Goal: Go to known website: Go to known website

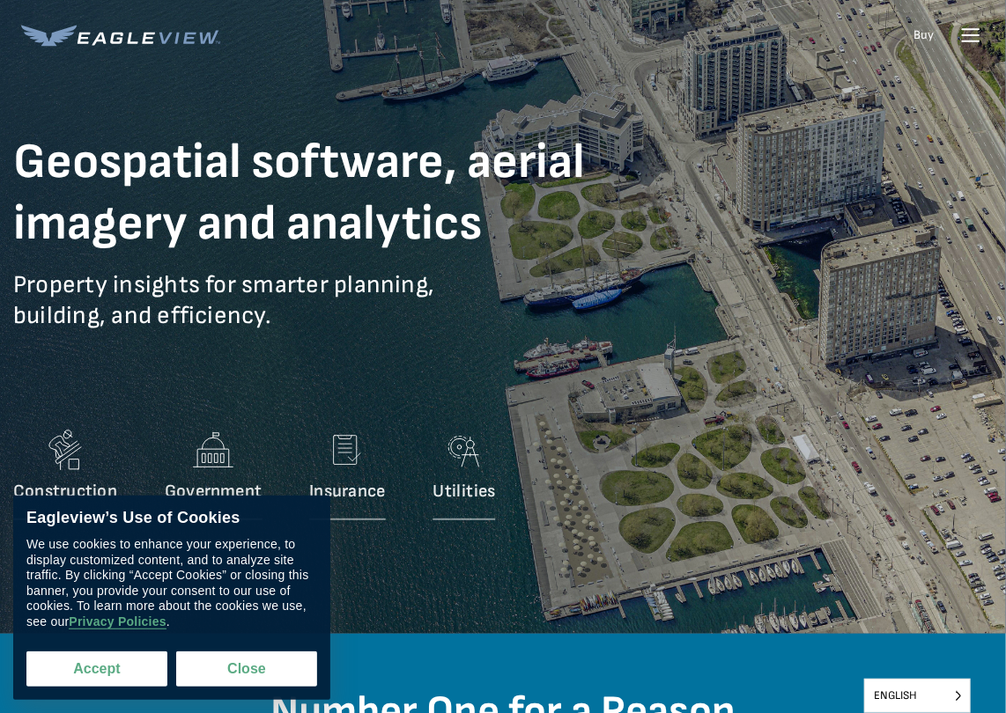
click at [127, 676] on button "Accept" at bounding box center [96, 669] width 141 height 35
checkbox input "true"
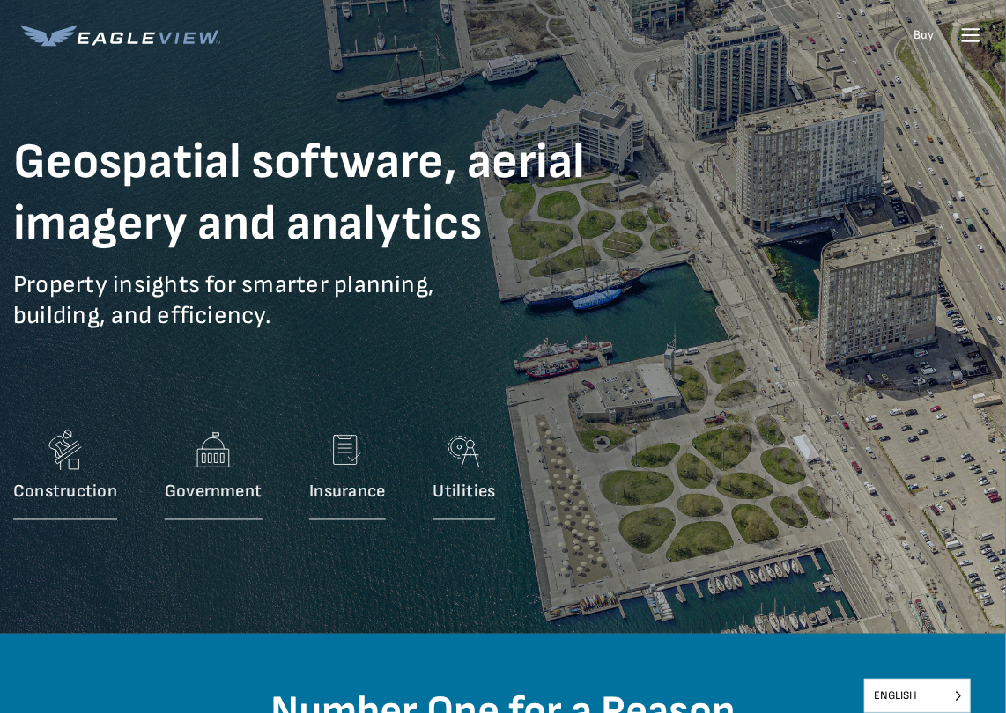
click at [971, 24] on icon at bounding box center [970, 35] width 28 height 28
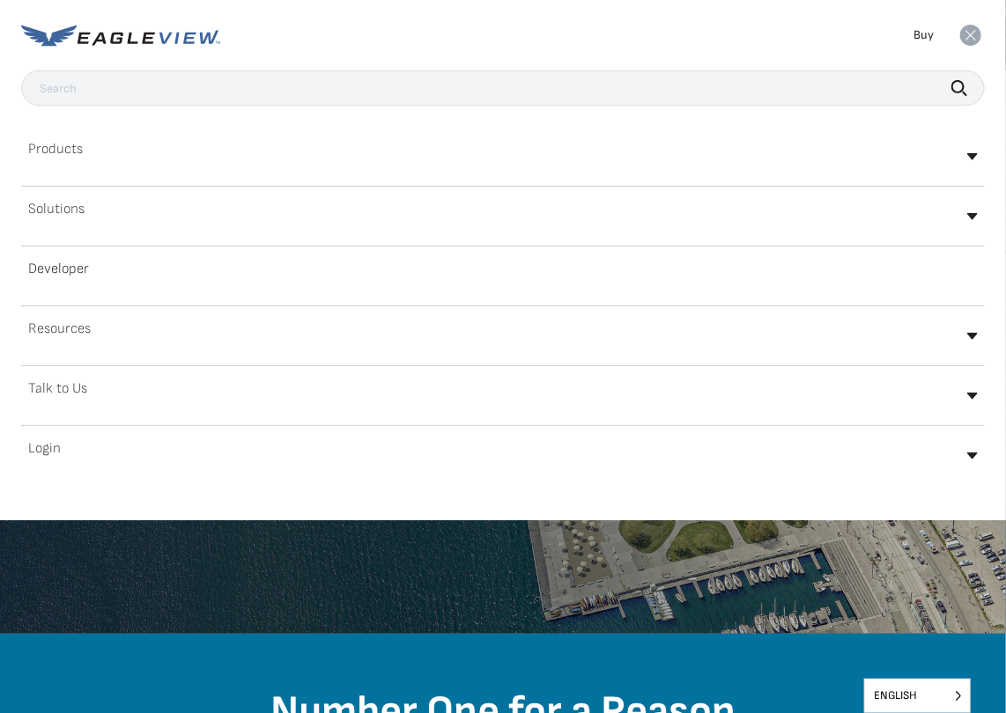
click at [68, 446] on div "Login" at bounding box center [503, 455] width 964 height 41
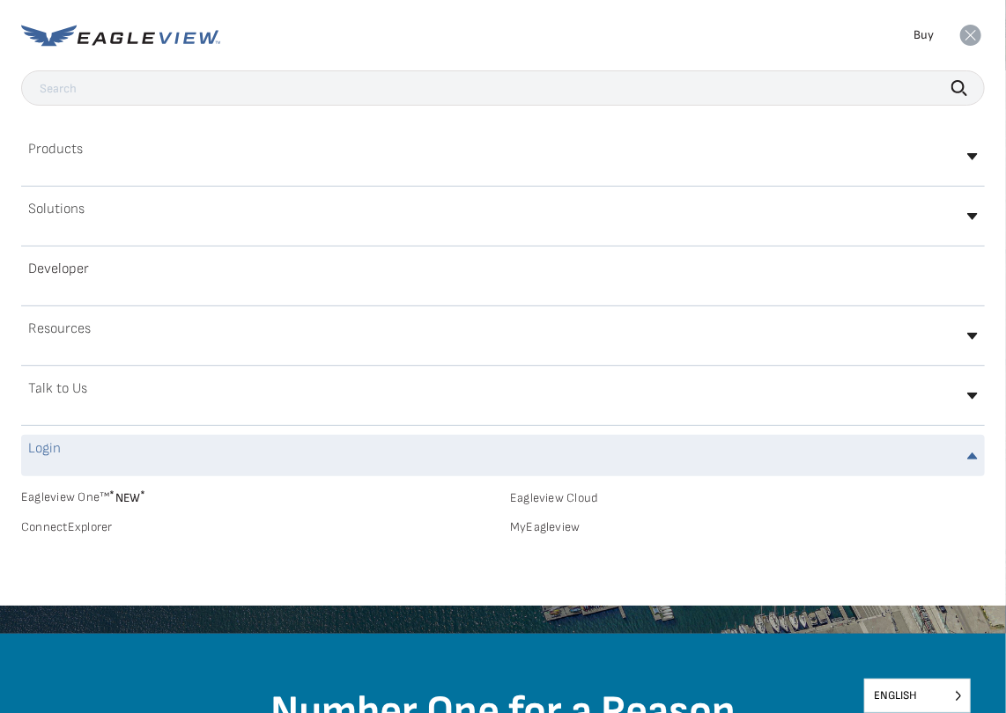
click at [58, 454] on h2 "Login" at bounding box center [44, 449] width 33 height 14
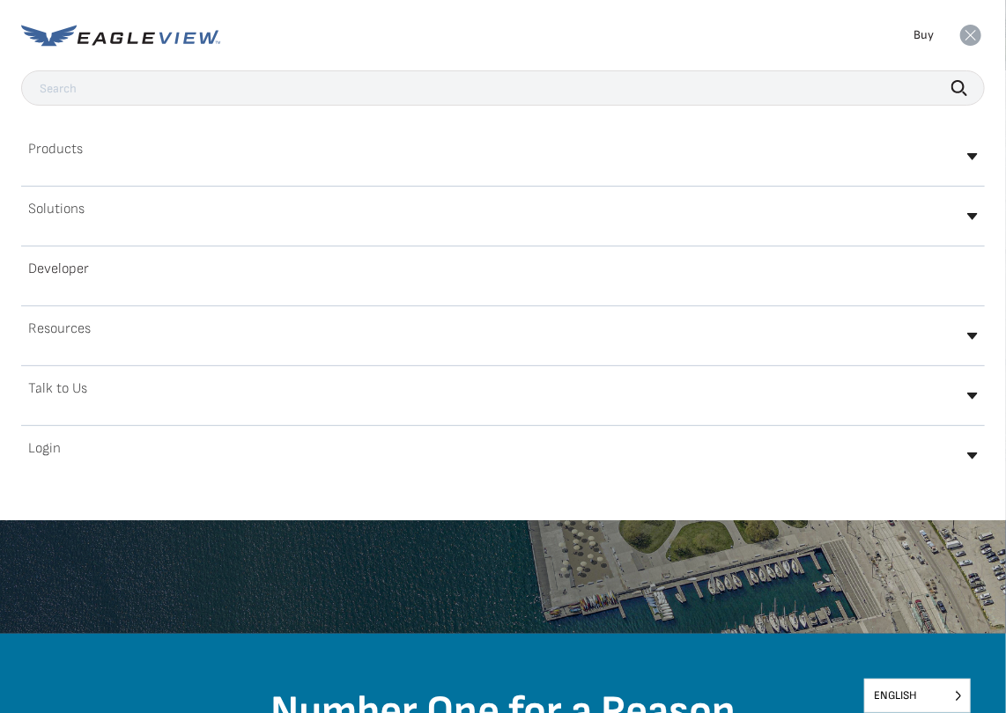
click at [58, 454] on h2 "Login" at bounding box center [44, 449] width 33 height 14
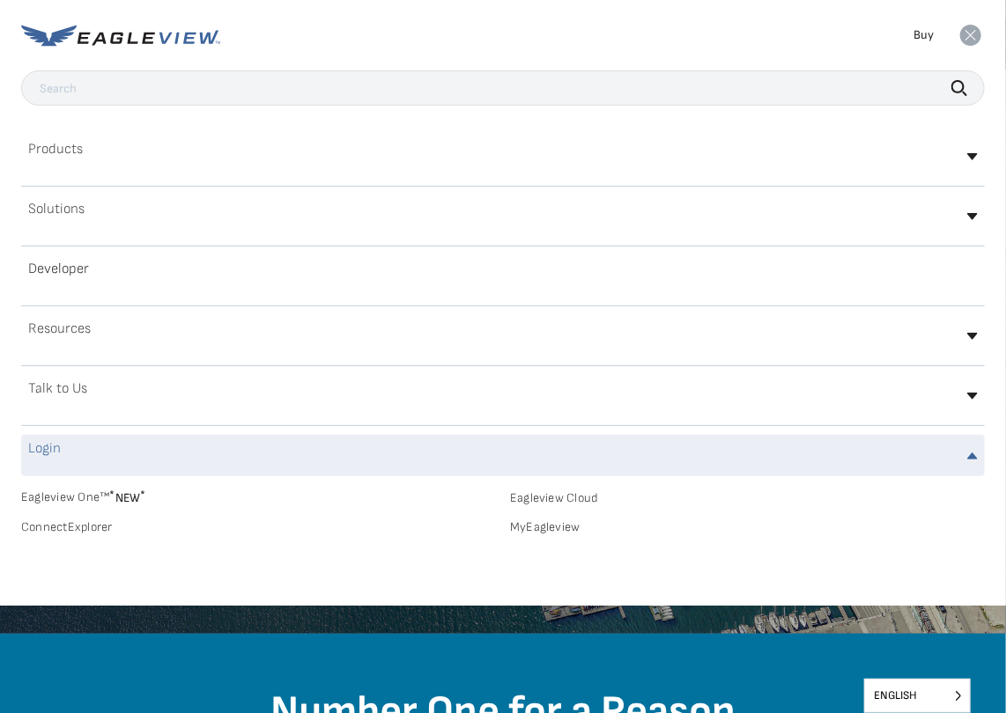
click at [528, 526] on link "MyEagleview" at bounding box center [747, 528] width 475 height 16
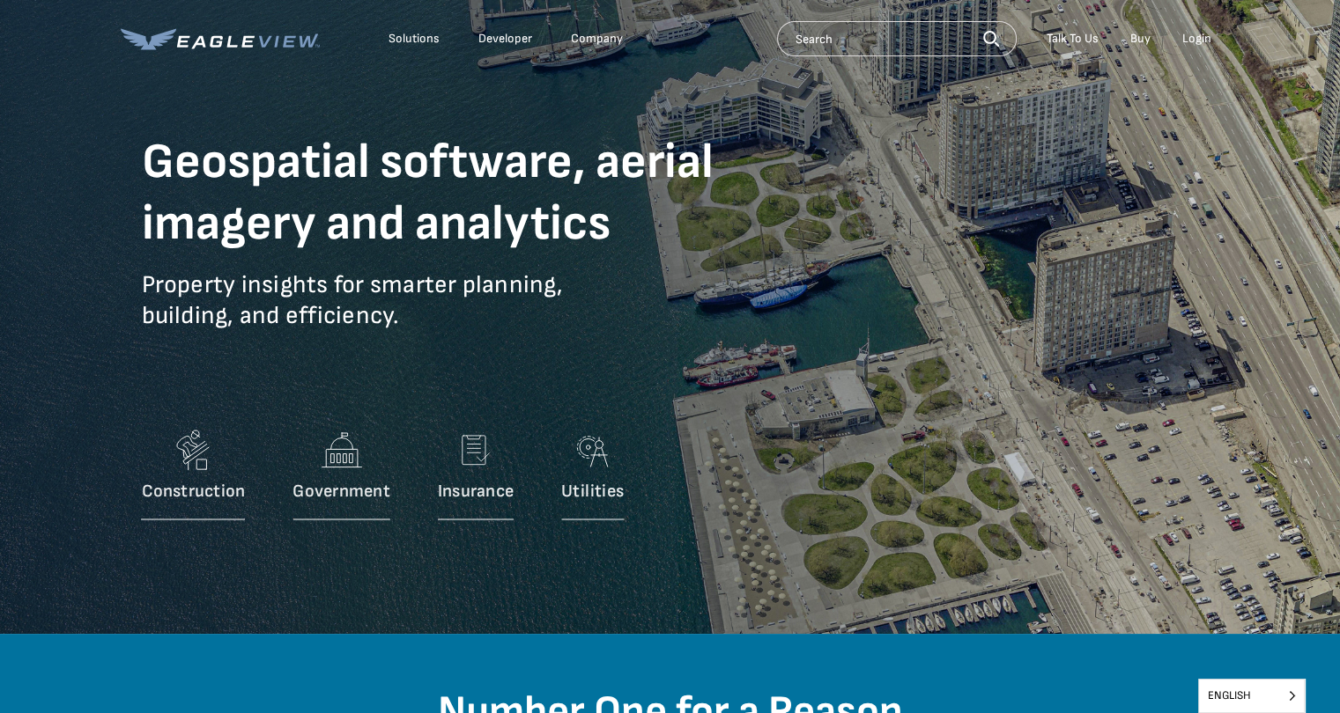
click at [1201, 40] on div "Login" at bounding box center [1196, 39] width 29 height 16
click at [1194, 40] on div "Login" at bounding box center [1196, 39] width 29 height 16
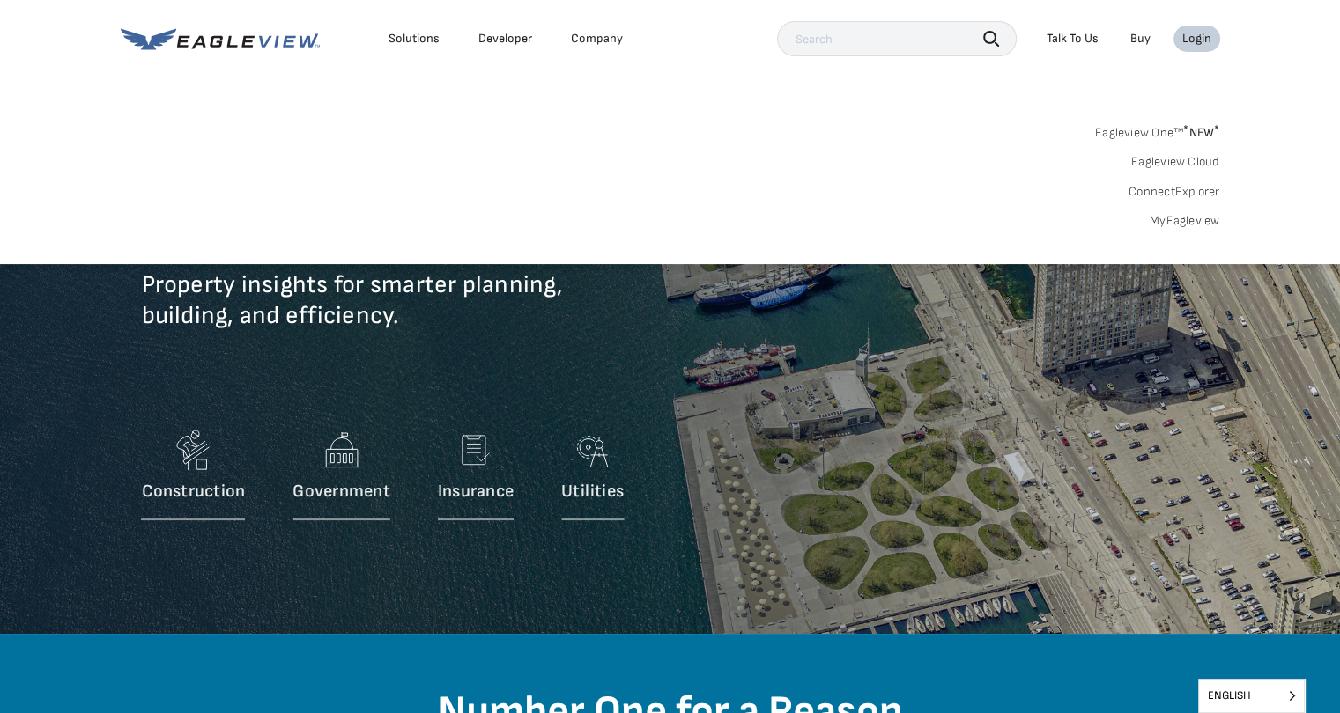
click at [1194, 40] on div "Login" at bounding box center [1196, 39] width 29 height 16
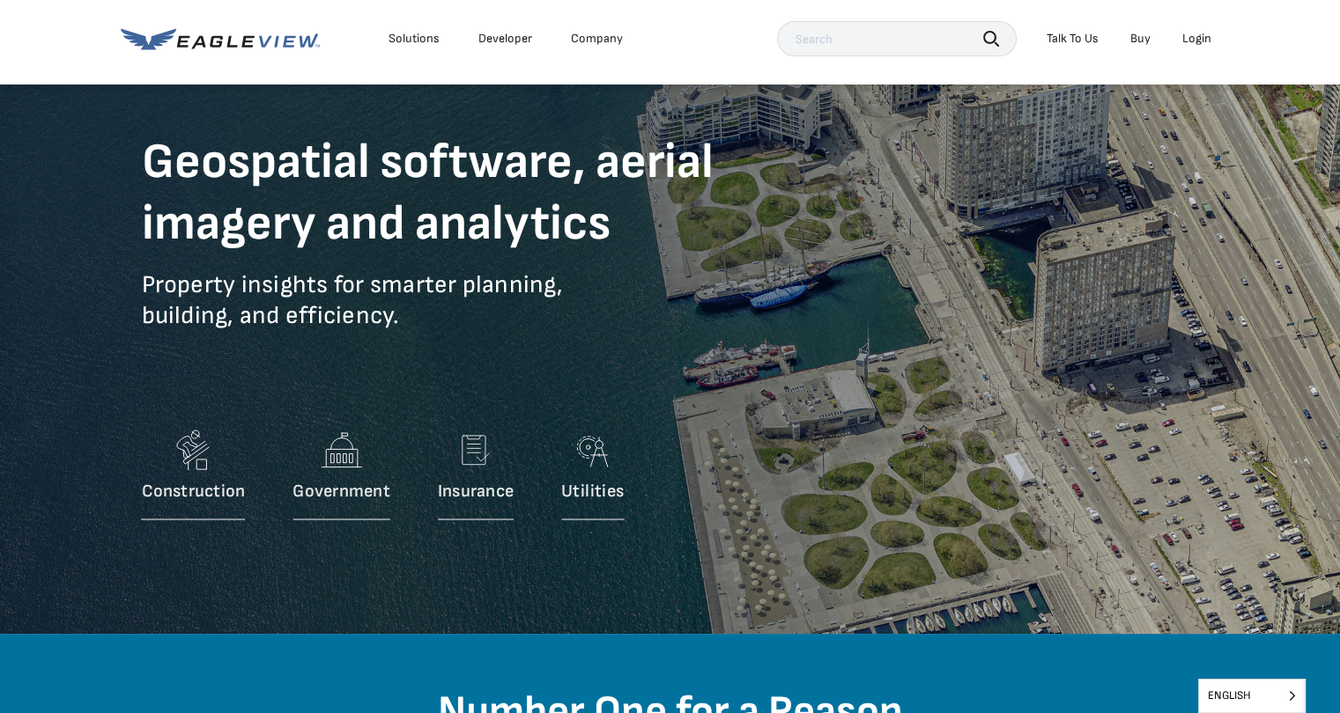
click at [1194, 40] on div "Login" at bounding box center [1196, 39] width 29 height 16
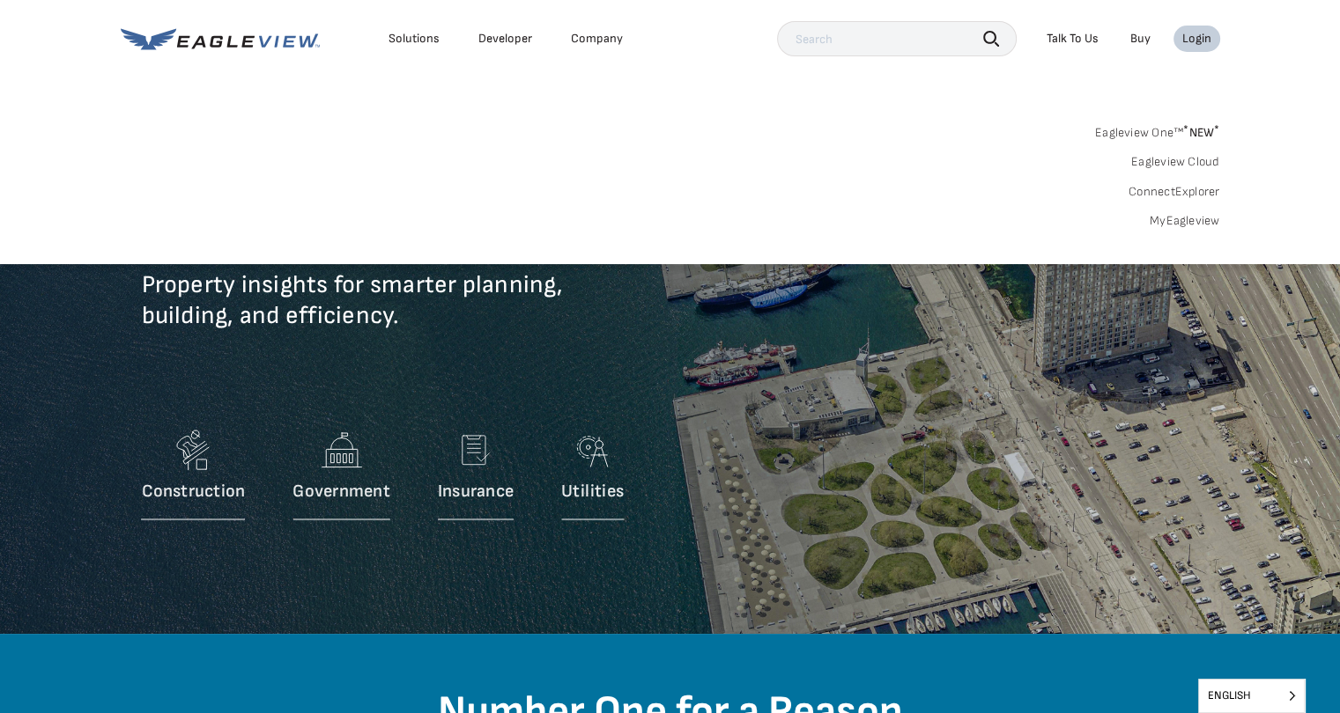
click at [1182, 222] on link "MyEagleview" at bounding box center [1184, 221] width 70 height 16
